Goal: Task Accomplishment & Management: Use online tool/utility

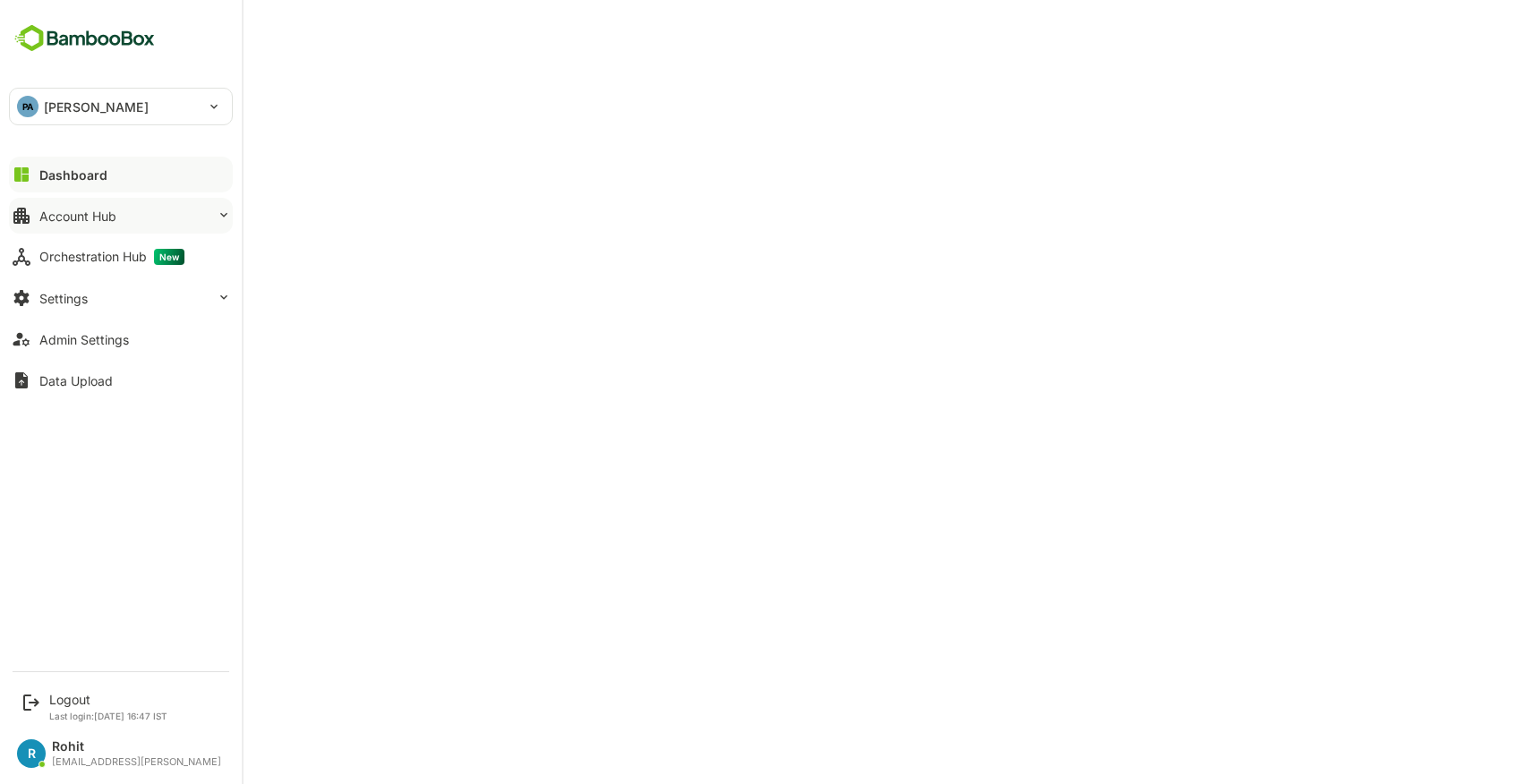
click at [118, 210] on button "Account Hub" at bounding box center [121, 215] width 224 height 36
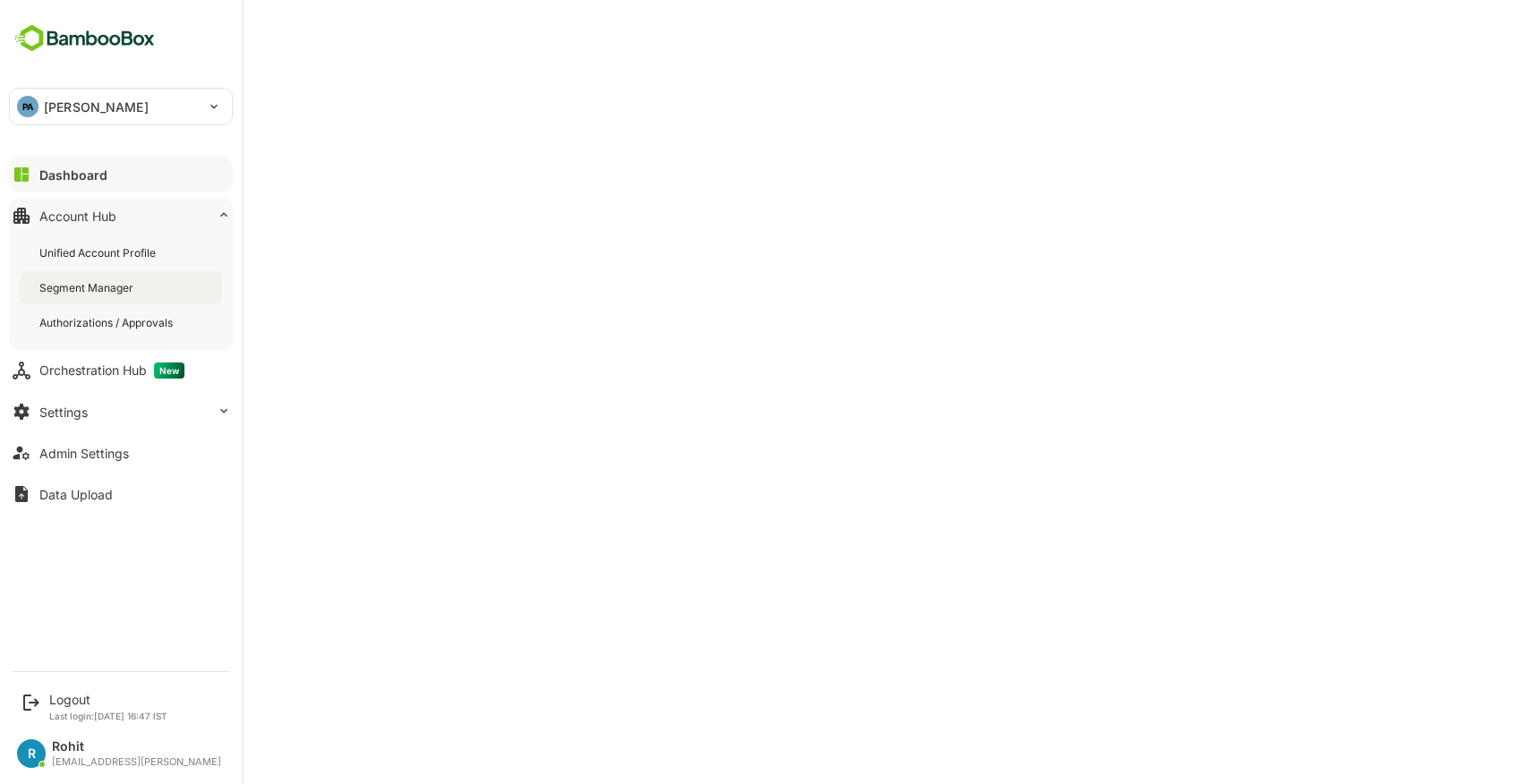
click at [85, 284] on div "Segment Manager" at bounding box center [88, 288] width 98 height 15
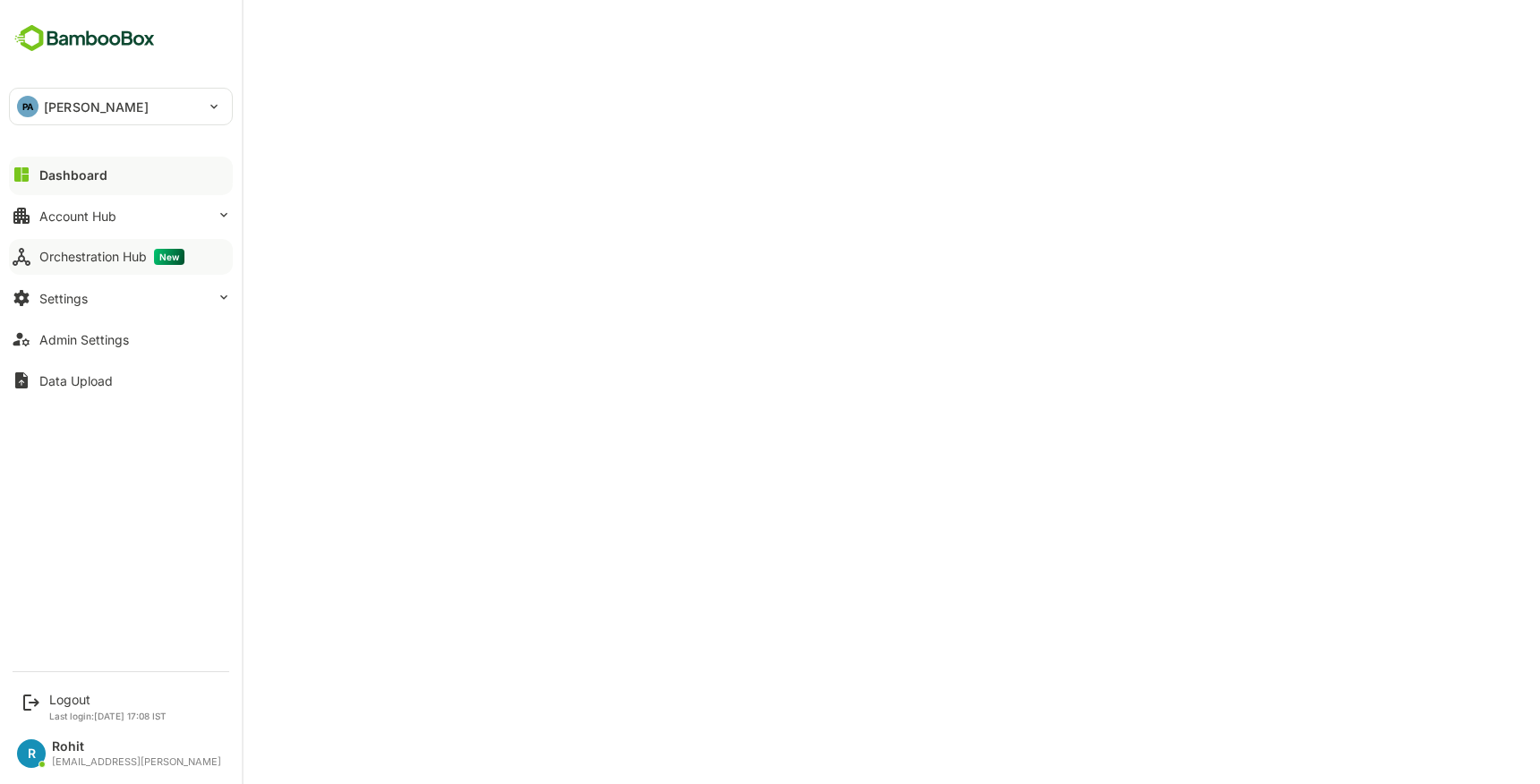
click at [72, 263] on div "Orchestration Hub New" at bounding box center [112, 257] width 145 height 16
click at [73, 222] on div "Account Hub" at bounding box center [78, 216] width 77 height 15
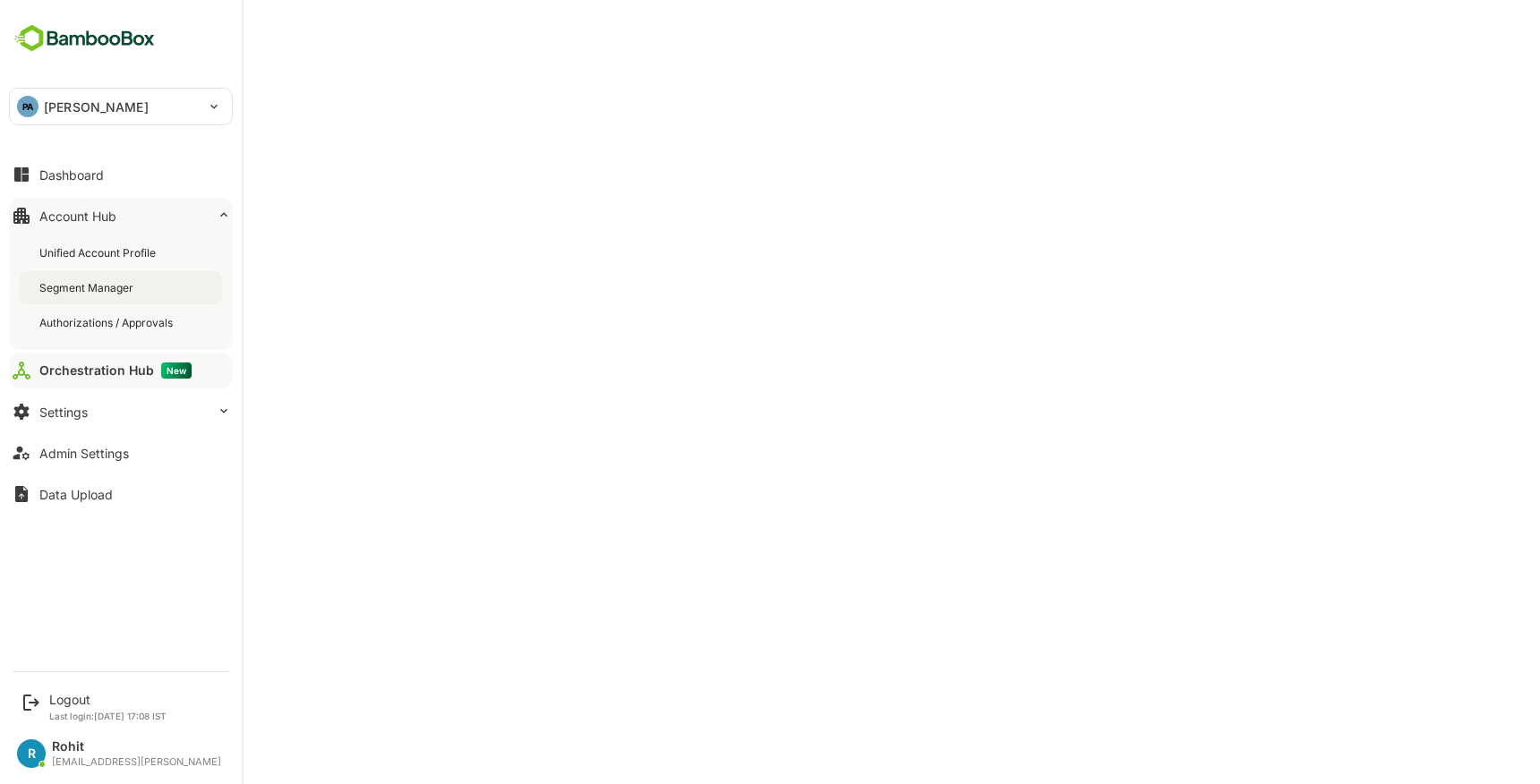
click at [74, 282] on div "Segment Manager" at bounding box center [88, 288] width 98 height 15
click at [91, 369] on div "Orchestration Hub New" at bounding box center [112, 370] width 145 height 16
